Goal: Task Accomplishment & Management: Manage account settings

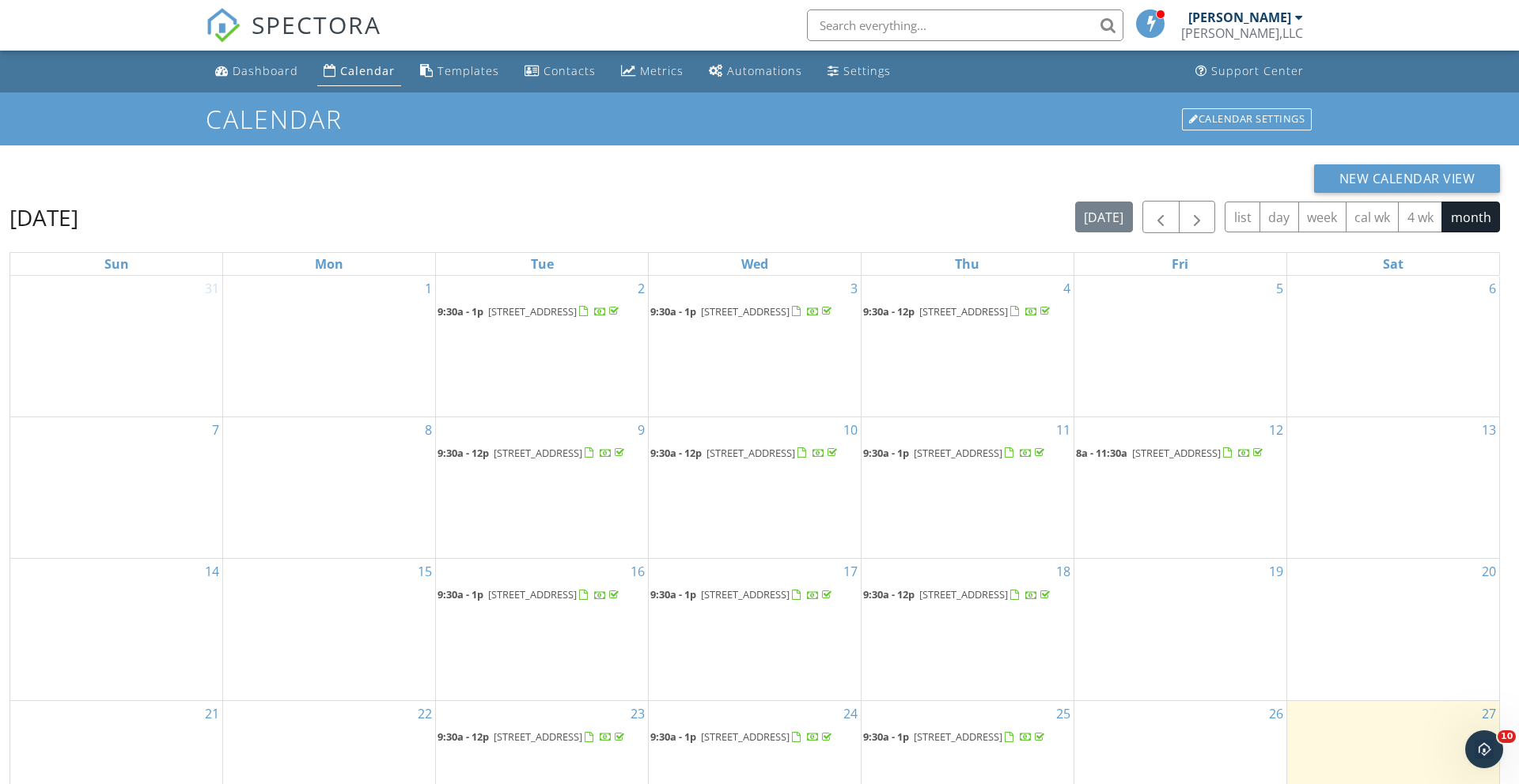
click at [349, 70] on div "Calendar" at bounding box center [368, 71] width 54 height 15
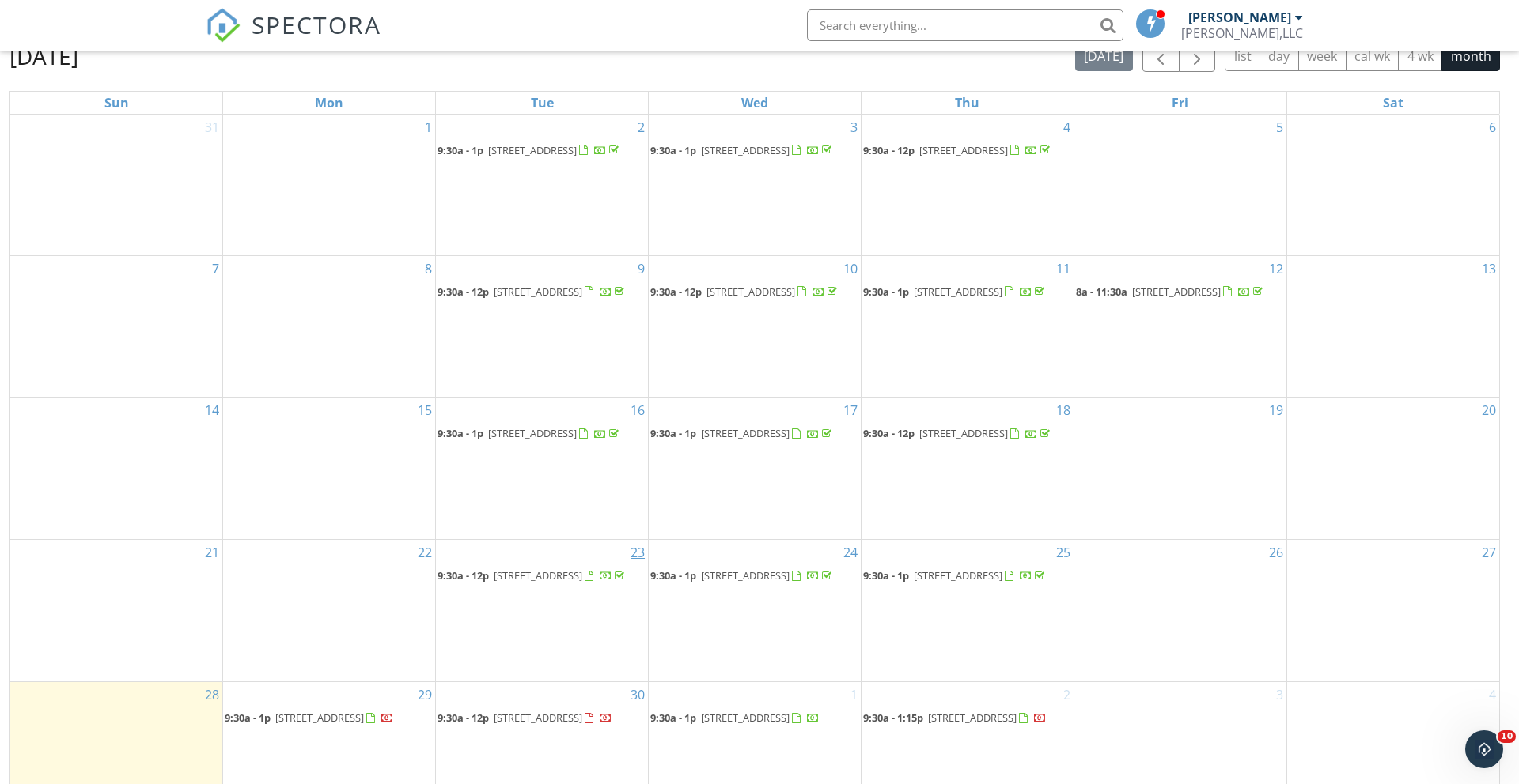
scroll to position [211, 0]
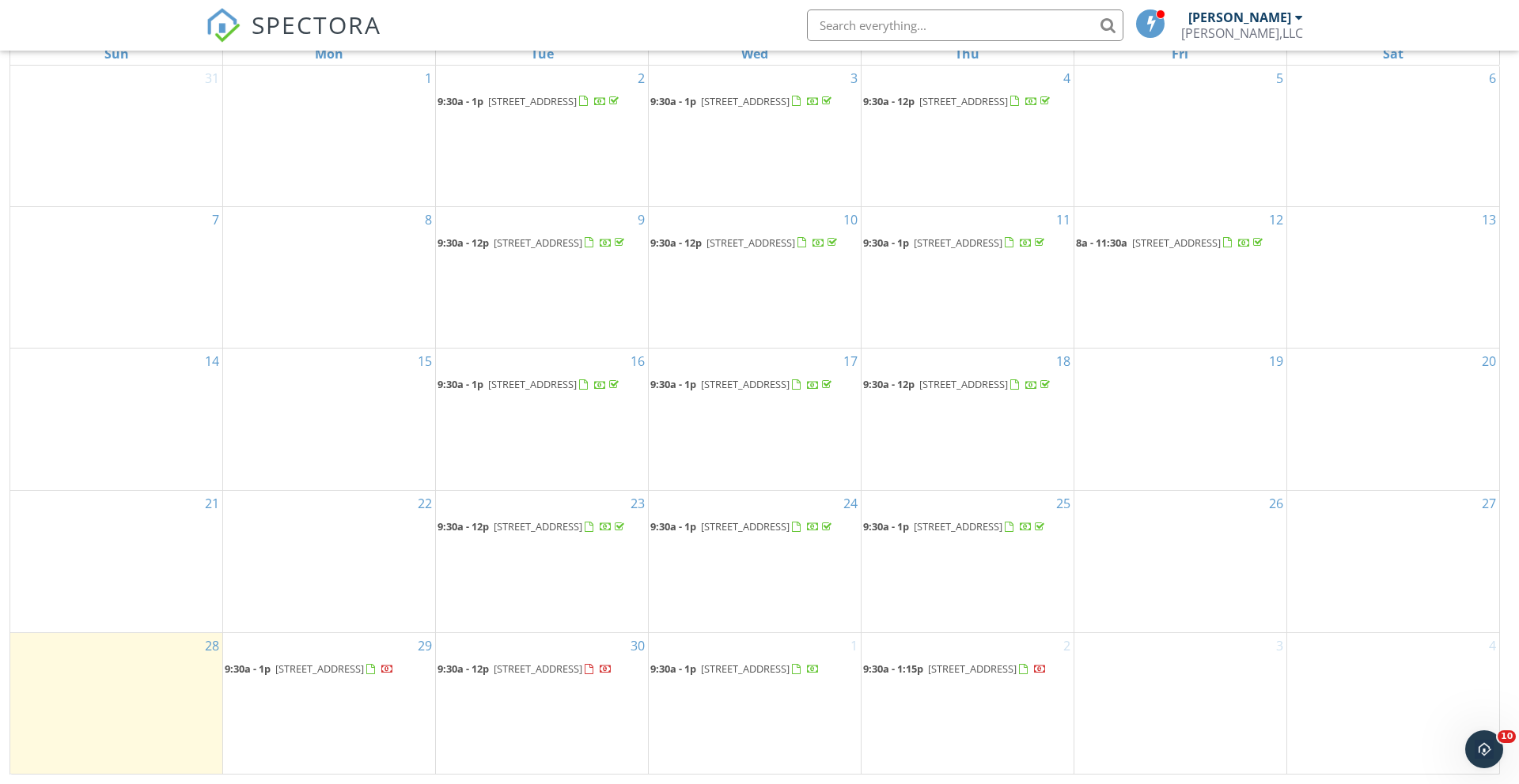
click at [553, 668] on span "[STREET_ADDRESS]" at bounding box center [538, 669] width 89 height 15
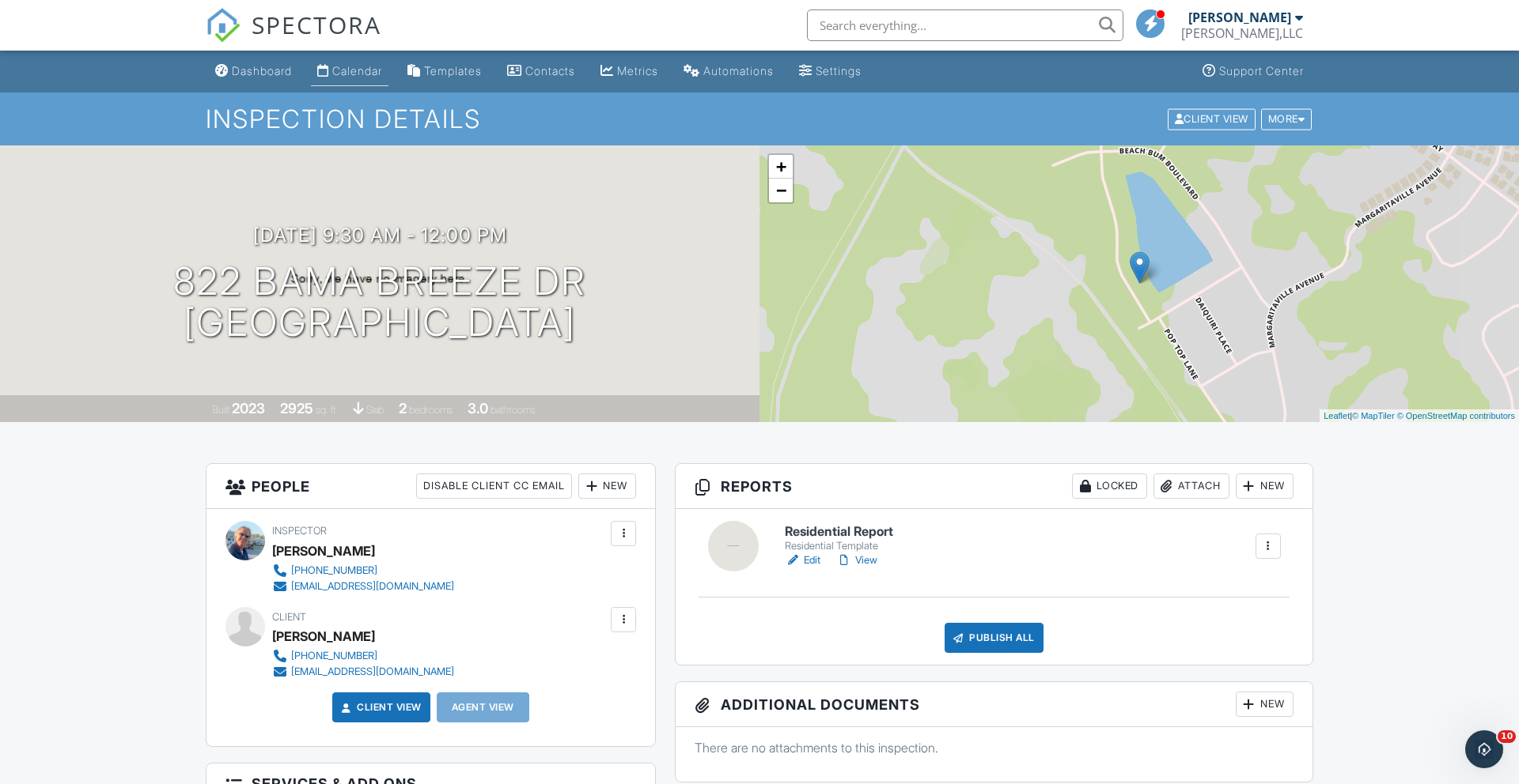
click at [382, 68] on div "Calendar" at bounding box center [357, 71] width 50 height 14
